Goal: Task Accomplishment & Management: Manage account settings

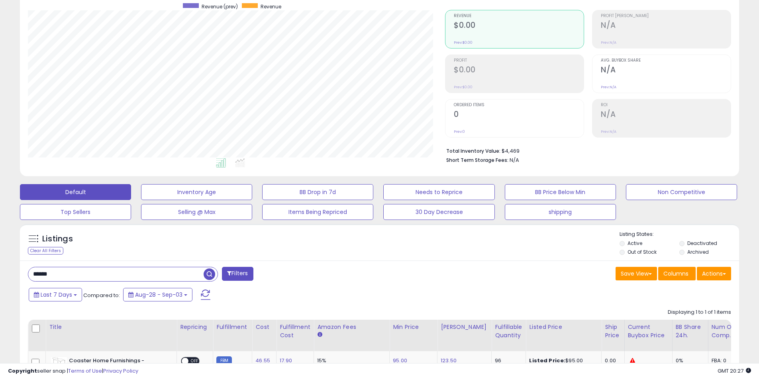
scroll to position [163, 417]
drag, startPoint x: 69, startPoint y: 275, endPoint x: 8, endPoint y: 273, distance: 61.8
click at [8, 273] on div "**********" at bounding box center [379, 225] width 751 height 517
type input "******"
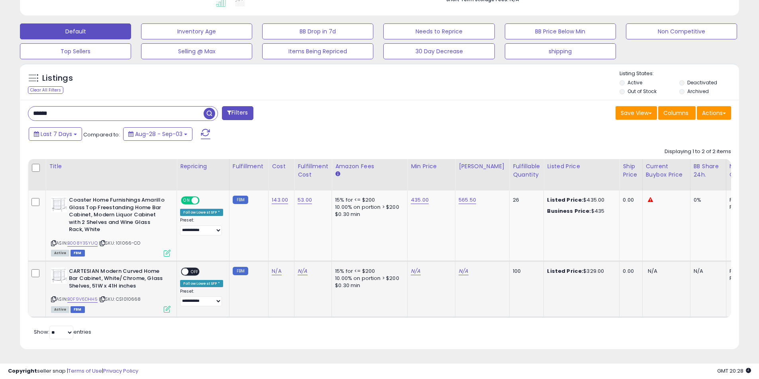
scroll to position [233, 0]
click at [76, 240] on link "B008Y35YUQ" at bounding box center [82, 243] width 30 height 7
click at [274, 196] on link "143.00" at bounding box center [280, 200] width 16 height 8
drag, startPoint x: 260, startPoint y: 177, endPoint x: 197, endPoint y: 176, distance: 63.3
click at [197, 176] on table "Title Repricing" at bounding box center [629, 238] width 1202 height 159
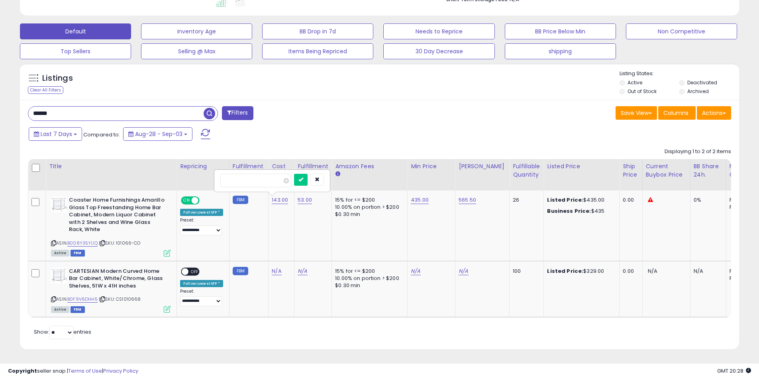
type input "******"
click at [414, 130] on div "Last 7 Days Compared to: Aug-28 - Sep-03" at bounding box center [290, 135] width 527 height 18
click at [307, 174] on button "submit" at bounding box center [301, 180] width 14 height 12
click at [344, 225] on td "15% for <= $200 10.00% on portion > $200 $0.30 min" at bounding box center [369, 226] width 76 height 70
click at [185, 197] on span "ON" at bounding box center [187, 200] width 10 height 7
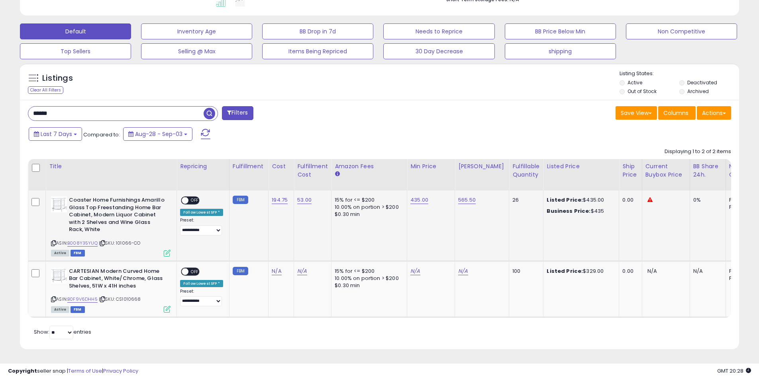
click at [300, 236] on td "53.00" at bounding box center [312, 226] width 37 height 70
click at [104, 241] on icon at bounding box center [102, 243] width 5 height 4
click at [81, 240] on link "B008Y35YUQ" at bounding box center [82, 243] width 30 height 7
drag, startPoint x: 84, startPoint y: 109, endPoint x: 0, endPoint y: 106, distance: 84.0
click at [0, 106] on div "**********" at bounding box center [379, 89] width 759 height 581
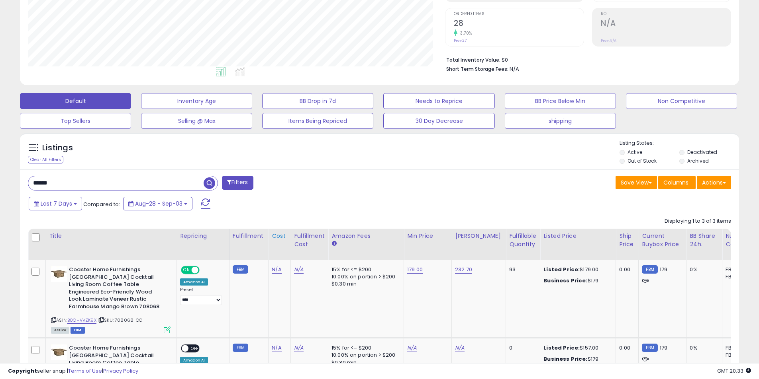
scroll to position [226, 0]
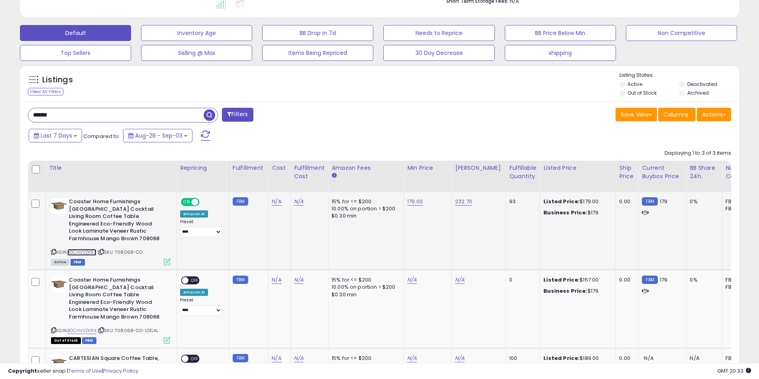
click at [82, 249] on link "B0CHVVZK9X" at bounding box center [81, 252] width 29 height 7
drag, startPoint x: 119, startPoint y: 246, endPoint x: 148, endPoint y: 248, distance: 29.1
click at [148, 248] on div "ASIN: B0CHVVZK9X | SKU: 708068-CO Active FBM" at bounding box center [110, 231] width 119 height 66
copy span "708068-CO"
click at [187, 203] on span "ON" at bounding box center [187, 202] width 10 height 7
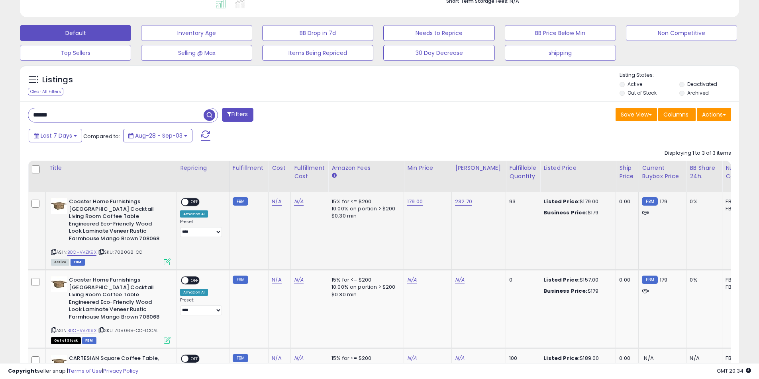
click at [275, 246] on td "N/A" at bounding box center [279, 231] width 22 height 78
click at [102, 250] on icon at bounding box center [101, 252] width 5 height 4
drag, startPoint x: 78, startPoint y: 111, endPoint x: 16, endPoint y: 113, distance: 61.7
click at [16, 113] on div "Listings Clear All Filters" at bounding box center [379, 257] width 731 height 393
type input "******"
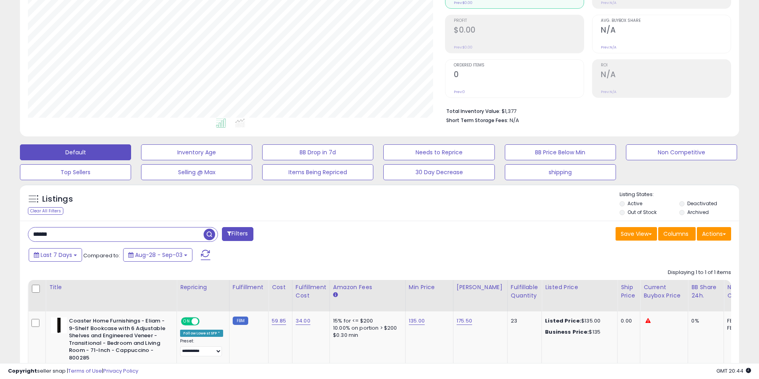
scroll to position [163, 417]
click at [276, 322] on link "59.85" at bounding box center [279, 321] width 14 height 8
drag, startPoint x: 255, startPoint y: 297, endPoint x: 190, endPoint y: 302, distance: 65.4
click at [190, 302] on table "Title Repricing" at bounding box center [628, 335] width 1200 height 110
type input "*****"
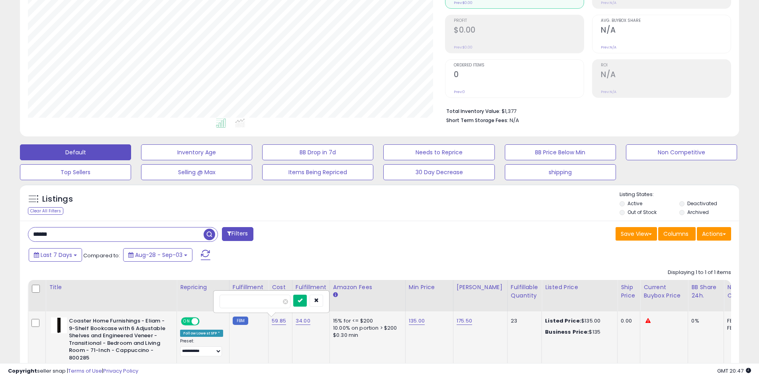
click at [307, 297] on button "submit" at bounding box center [300, 301] width 14 height 12
click at [422, 349] on td "135.00" at bounding box center [429, 351] width 48 height 78
click at [184, 319] on span "ON" at bounding box center [187, 322] width 10 height 7
click at [320, 274] on div "Displaying 1 to 1 of 1 items Title Repricing" at bounding box center [379, 327] width 703 height 125
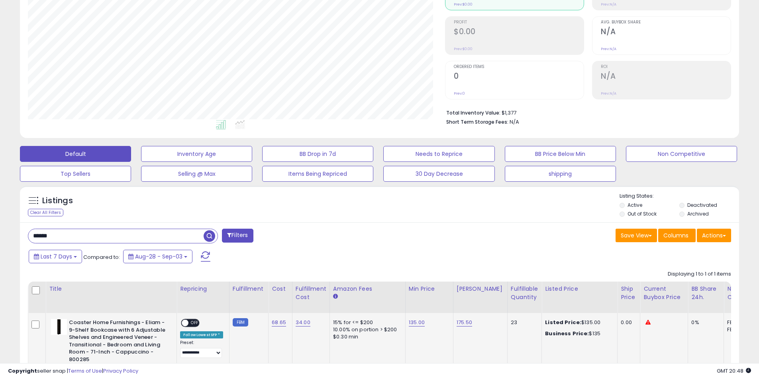
scroll to position [145, 0]
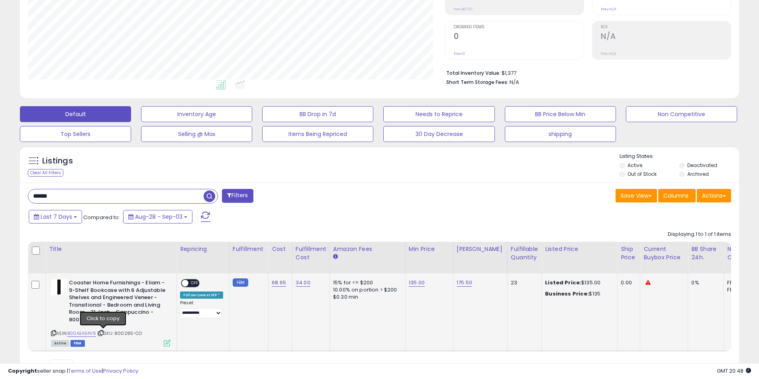
click at [104, 335] on icon at bounding box center [100, 333] width 5 height 4
drag, startPoint x: 76, startPoint y: 194, endPoint x: 0, endPoint y: 193, distance: 76.5
click at [0, 193] on div "**********" at bounding box center [379, 147] width 759 height 532
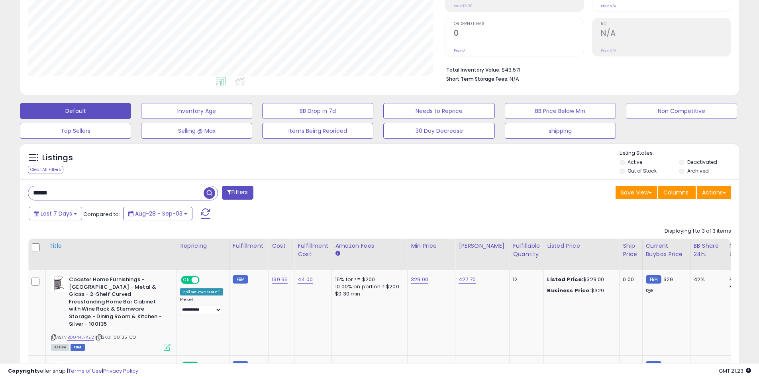
scroll to position [186, 0]
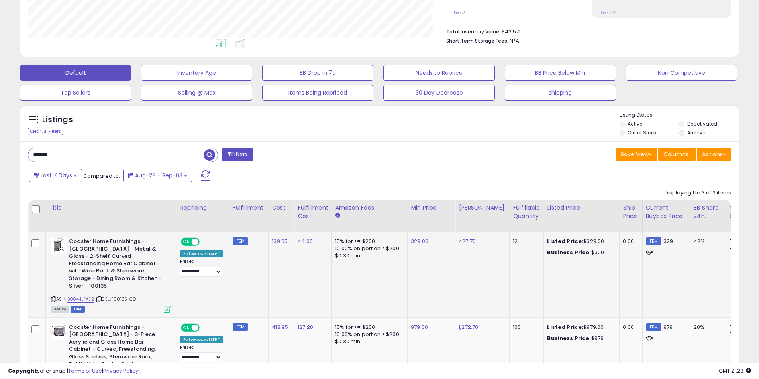
click at [188, 242] on span "ON" at bounding box center [187, 242] width 10 height 7
click at [258, 281] on td "FBM" at bounding box center [248, 274] width 39 height 85
click at [101, 297] on icon at bounding box center [98, 299] width 5 height 4
drag, startPoint x: 76, startPoint y: 153, endPoint x: 39, endPoint y: 153, distance: 37.0
click at [39, 153] on input "******" at bounding box center [115, 155] width 175 height 14
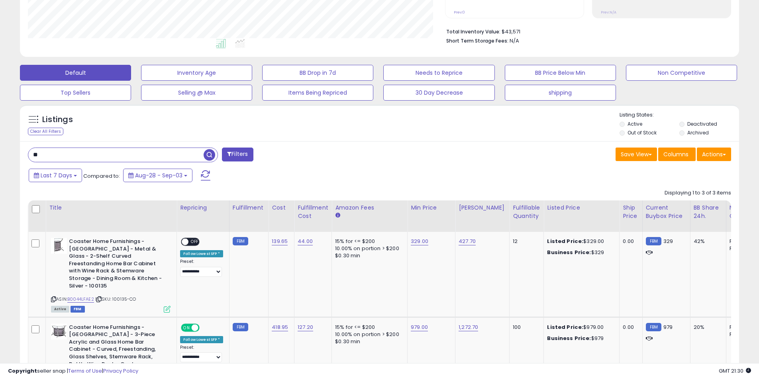
type input "*"
type input "******"
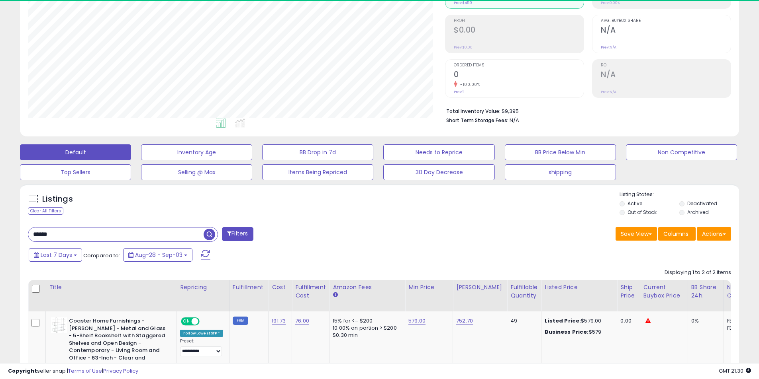
scroll to position [163, 417]
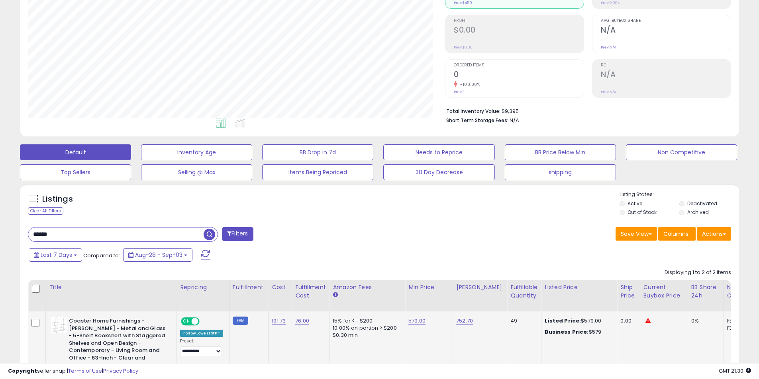
click at [189, 320] on span "ON" at bounding box center [187, 322] width 10 height 7
click at [276, 322] on link "191.73" at bounding box center [279, 321] width 14 height 8
drag, startPoint x: 262, startPoint y: 301, endPoint x: 181, endPoint y: 295, distance: 81.0
click at [181, 295] on table "Title Repricing" at bounding box center [632, 374] width 1208 height 188
type input "*"
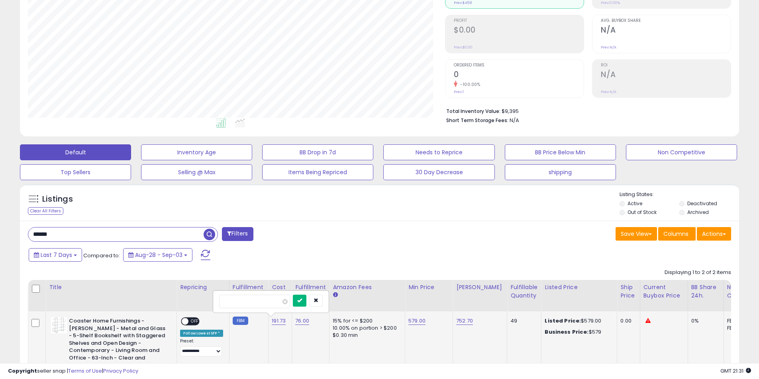
type input "******"
click at [306, 303] on button "submit" at bounding box center [300, 301] width 14 height 12
click at [282, 340] on td "254.85" at bounding box center [281, 354] width 27 height 85
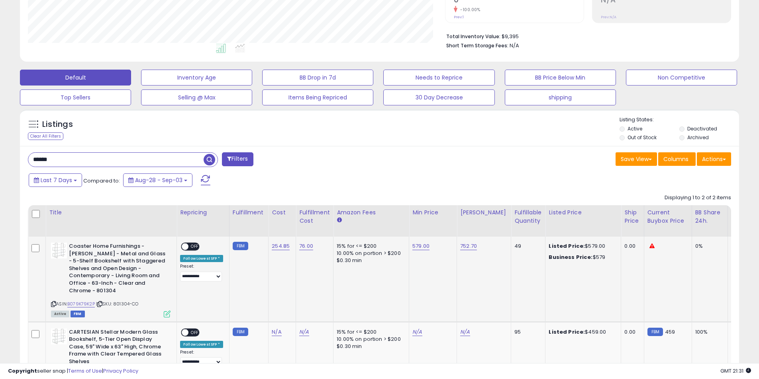
scroll to position [186, 0]
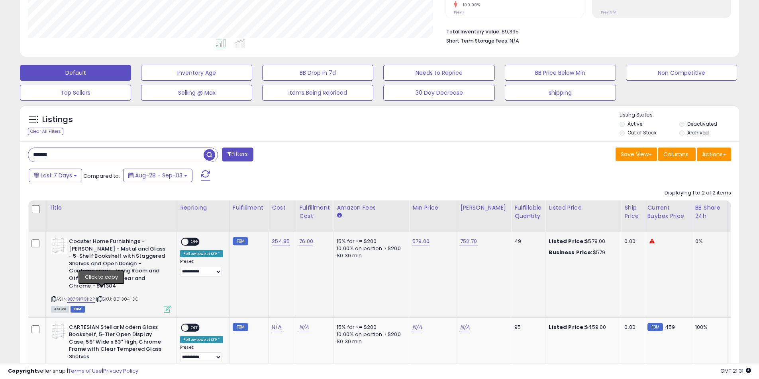
click at [102, 297] on icon at bounding box center [99, 299] width 5 height 4
drag, startPoint x: 102, startPoint y: 292, endPoint x: 106, endPoint y: 292, distance: 4.4
click at [102, 297] on icon at bounding box center [99, 299] width 5 height 4
drag, startPoint x: 65, startPoint y: 153, endPoint x: 1, endPoint y: 154, distance: 63.7
click at [1, 154] on div "**********" at bounding box center [379, 145] width 759 height 610
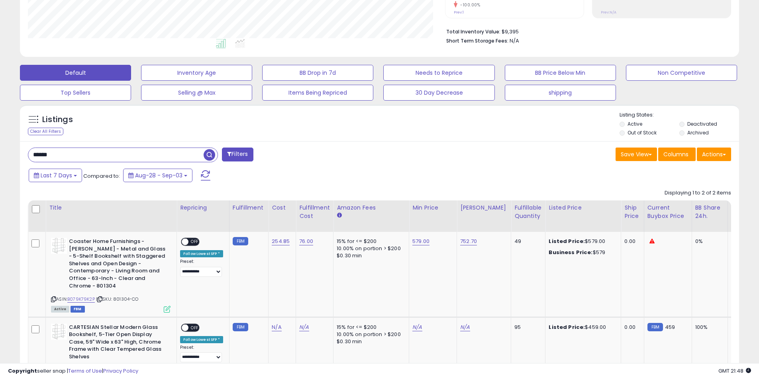
type input "******"
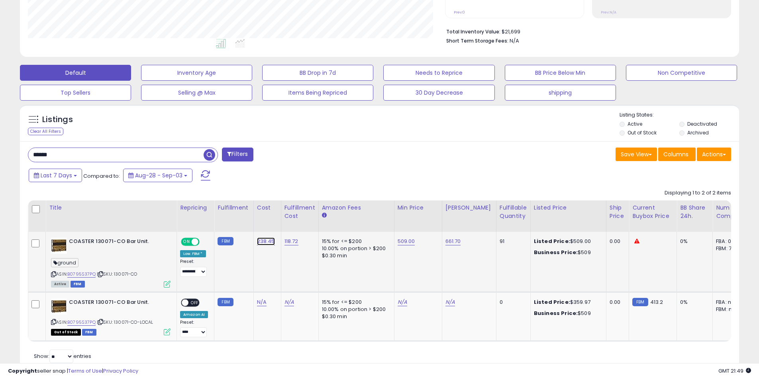
click at [259, 244] on link "238.45" at bounding box center [266, 242] width 18 height 8
drag, startPoint x: 238, startPoint y: 223, endPoint x: 199, endPoint y: 225, distance: 39.1
click at [188, 224] on table "Title Repricing" at bounding box center [622, 271] width 1189 height 141
type input "******"
click at [288, 223] on icon "submit" at bounding box center [285, 221] width 5 height 5
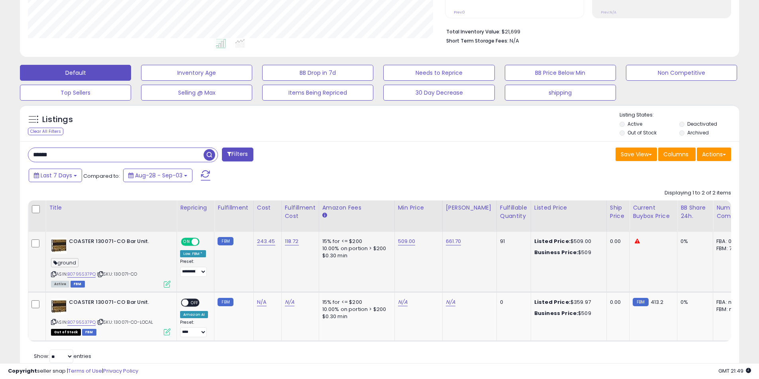
click at [380, 177] on div "Last 7 Days Compared to: Aug-28 - Sep-03" at bounding box center [290, 177] width 527 height 18
click at [103, 275] on icon at bounding box center [100, 274] width 5 height 4
